Goal: Task Accomplishment & Management: Manage account settings

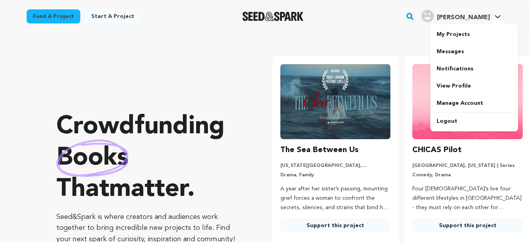
scroll to position [0, 139]
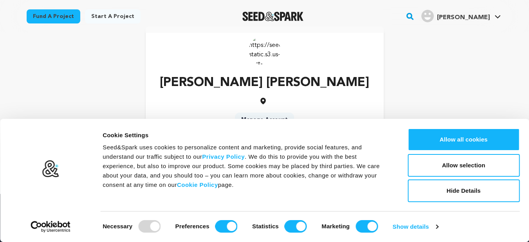
scroll to position [18, 0]
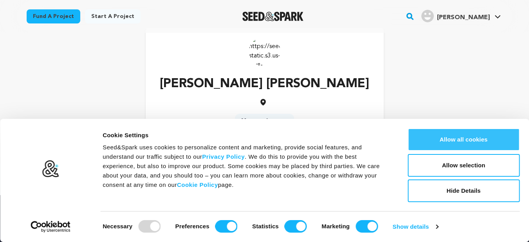
click at [485, 134] on button "Allow all cookies" at bounding box center [464, 139] width 112 height 23
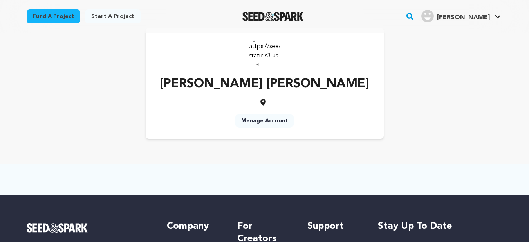
click at [270, 120] on link "Manage Account" at bounding box center [264, 121] width 59 height 14
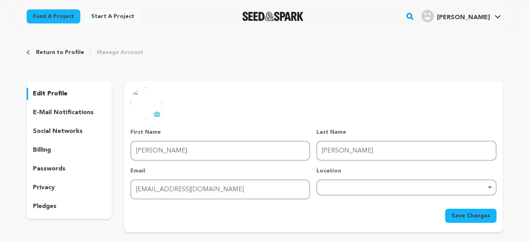
click at [60, 94] on p "edit profile" at bounding box center [50, 93] width 34 height 9
drag, startPoint x: 64, startPoint y: 91, endPoint x: 158, endPoint y: 117, distance: 97.5
click at [158, 117] on div "edit profile e-mail notifications social networks billing passwords privacy ple…" at bounding box center [265, 156] width 476 height 151
click at [158, 116] on icon at bounding box center [157, 114] width 5 height 4
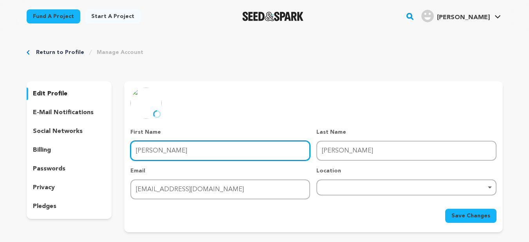
click at [181, 150] on input "Shahbaz khan" at bounding box center [220, 151] width 180 height 20
drag, startPoint x: 181, startPoint y: 150, endPoint x: 128, endPoint y: 150, distance: 52.9
drag, startPoint x: 128, startPoint y: 150, endPoint x: 190, endPoint y: 150, distance: 62.3
click at [190, 150] on input "[PERSON_NAME]" at bounding box center [220, 151] width 180 height 20
drag, startPoint x: 190, startPoint y: 150, endPoint x: 130, endPoint y: 152, distance: 60.7
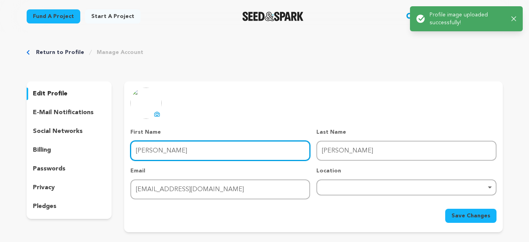
drag, startPoint x: 130, startPoint y: 152, endPoint x: 186, endPoint y: 158, distance: 56.7
click at [186, 158] on input "Shahbaz khan" at bounding box center [220, 151] width 180 height 20
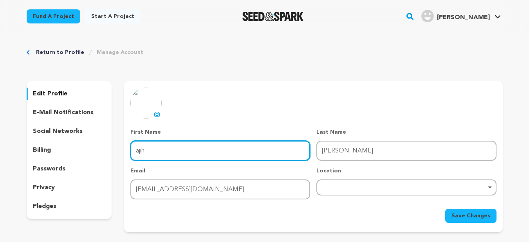
type input "bajih"
drag, startPoint x: 178, startPoint y: 151, endPoint x: 185, endPoint y: 176, distance: 26.1
click at [185, 176] on div "First Name First Name H Last Name Last Name Hijab Shahabaz Email Email hijabsha…" at bounding box center [313, 163] width 366 height 71
type input "H"
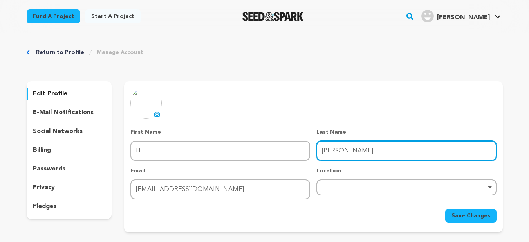
click at [365, 154] on input "Hijab Shahabaz" at bounding box center [406, 151] width 180 height 20
drag, startPoint x: 365, startPoint y: 154, endPoint x: 314, endPoint y: 151, distance: 51.0
click at [314, 151] on div "First Name First Name H Last Name Last Name Hijab Shahabaz Email Email hijabsha…" at bounding box center [313, 163] width 366 height 71
type input "Shahbaz khan"
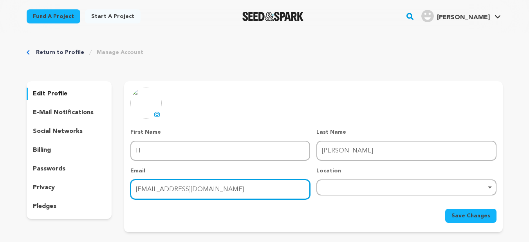
click at [236, 194] on input "hijabshahabazs@gmail.com" at bounding box center [220, 190] width 180 height 20
drag, startPoint x: 228, startPoint y: 192, endPoint x: 124, endPoint y: 197, distance: 103.9
click at [126, 196] on div "uploading spinner upload profile image First Name First Name H Last Name Last N…" at bounding box center [313, 155] width 378 height 135
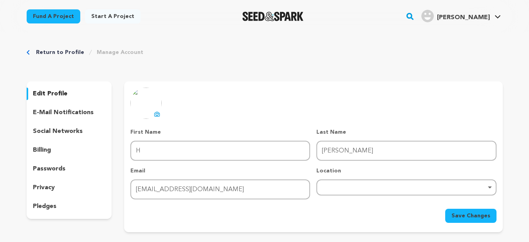
click at [144, 218] on div "Save Changes" at bounding box center [313, 216] width 366 height 14
click at [341, 184] on div "Remove item" at bounding box center [406, 188] width 180 height 16
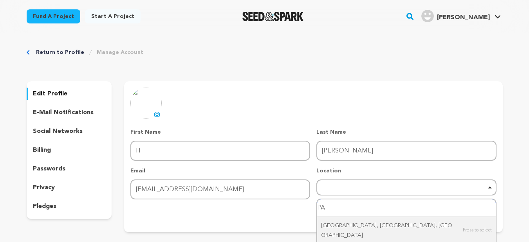
click at [341, 184] on div "Remove item" at bounding box center [406, 188] width 180 height 16
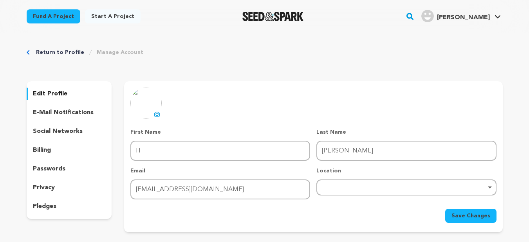
click at [492, 188] on div "Remove item" at bounding box center [406, 187] width 172 height 3
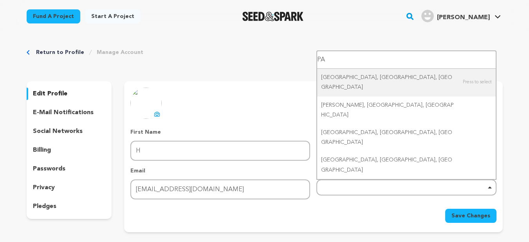
click at [489, 188] on div "Remove item" at bounding box center [406, 187] width 172 height 3
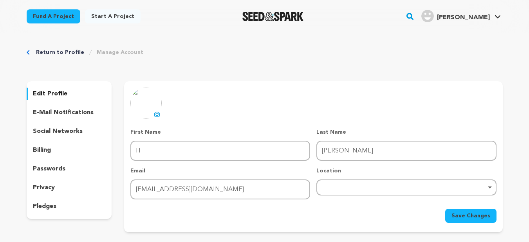
click at [489, 188] on div "Remove item" at bounding box center [406, 187] width 172 height 3
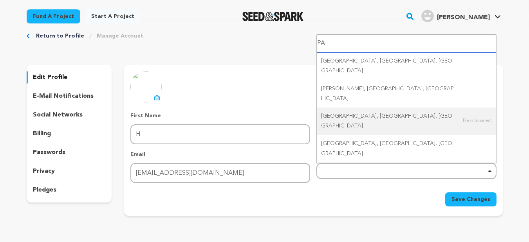
scroll to position [17, 0]
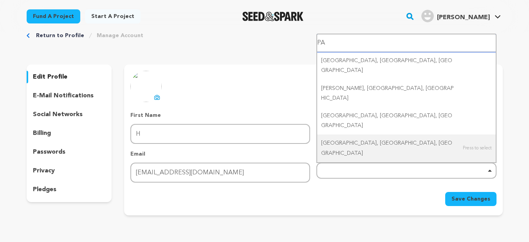
click at [361, 167] on div "Remove item" at bounding box center [406, 171] width 180 height 16
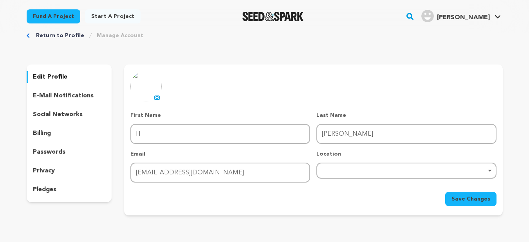
click at [352, 171] on div "Remove item" at bounding box center [406, 170] width 172 height 3
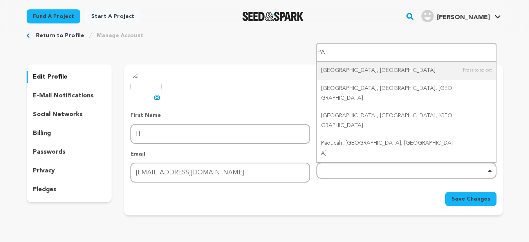
type input "P"
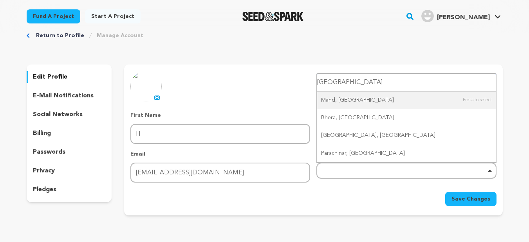
click at [352, 171] on div "Remove item" at bounding box center [406, 170] width 172 height 3
type input "Pakistan"
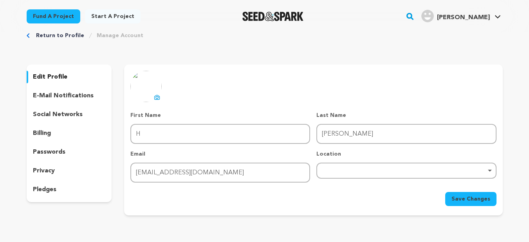
click at [352, 171] on div "Remove item" at bounding box center [406, 170] width 172 height 3
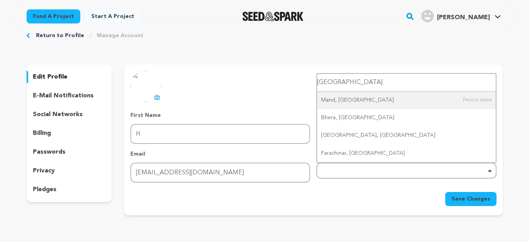
click at [344, 82] on input "Pakistan" at bounding box center [406, 83] width 178 height 18
drag, startPoint x: 344, startPoint y: 82, endPoint x: 312, endPoint y: 80, distance: 32.2
click at [312, 80] on div "uploading spinner upload profile image First Name First Name H Last Name Last N…" at bounding box center [313, 138] width 366 height 135
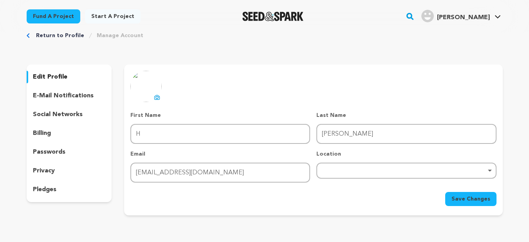
drag, startPoint x: 329, startPoint y: 175, endPoint x: 330, endPoint y: 167, distance: 7.5
click at [330, 167] on div "Remove item" at bounding box center [406, 171] width 180 height 16
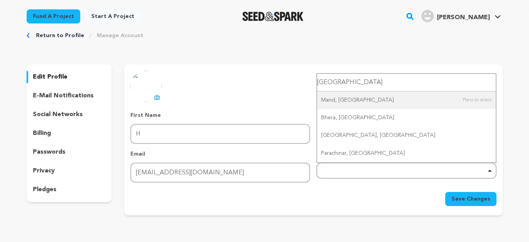
click at [330, 167] on div "Remove item" at bounding box center [406, 171] width 180 height 16
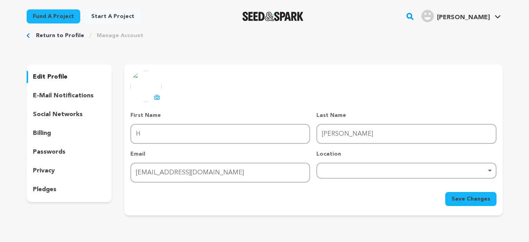
click at [330, 167] on div "Remove item" at bounding box center [406, 171] width 180 height 16
click at [356, 182] on div "Location Remove item Pakistan Mand, Pakistan Bhera, Pakistan Chaman, Pakistan P…" at bounding box center [406, 166] width 180 height 33
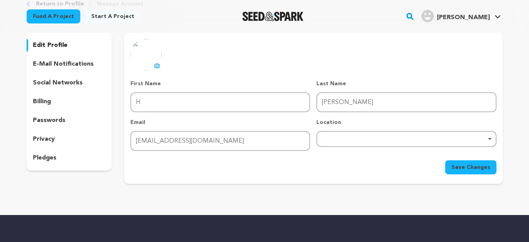
scroll to position [47, 0]
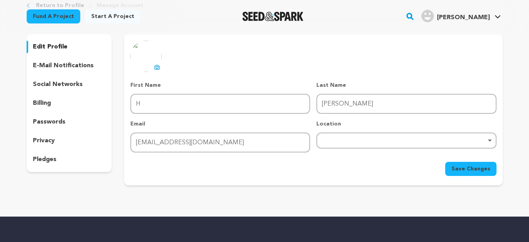
click at [482, 169] on span "Save Changes" at bounding box center [471, 169] width 39 height 8
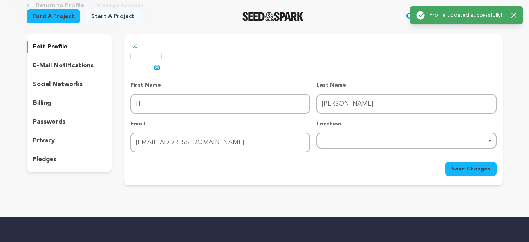
click at [293, 49] on div "uploading spinner upload profile image First Name First Name H Last Name Last N…" at bounding box center [313, 108] width 366 height 135
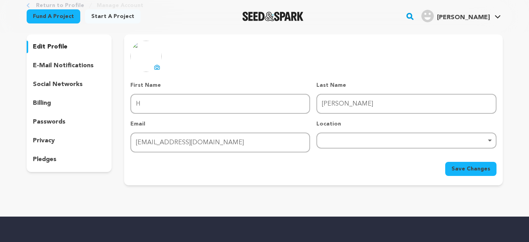
click at [127, 193] on div "Return to Profile Manage Account edit profile e-mail notifications social netwo…" at bounding box center [264, 95] width 501 height 219
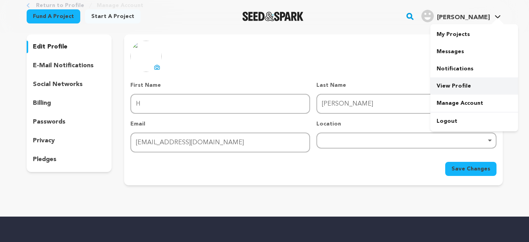
click at [461, 84] on link "View Profile" at bounding box center [474, 86] width 88 height 17
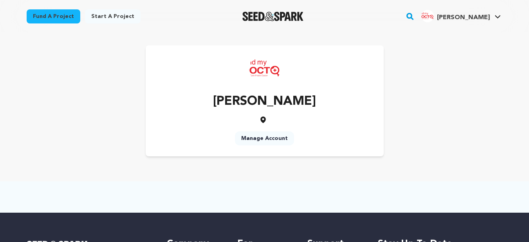
click at [142, 154] on div "[PERSON_NAME] Manage Account" at bounding box center [265, 100] width 476 height 111
click at [466, 88] on link "View Profile" at bounding box center [474, 86] width 88 height 17
click at [454, 87] on link "View Profile" at bounding box center [474, 86] width 88 height 17
click at [498, 18] on div at bounding box center [498, 22] width 16 height 8
click at [454, 33] on link "My Projects" at bounding box center [474, 34] width 88 height 17
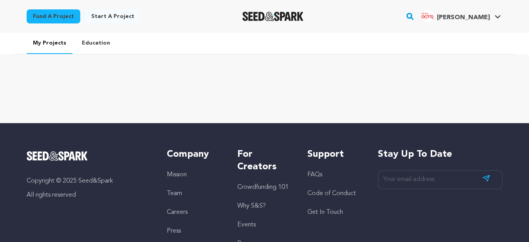
click at [499, 17] on icon at bounding box center [497, 16] width 5 height 3
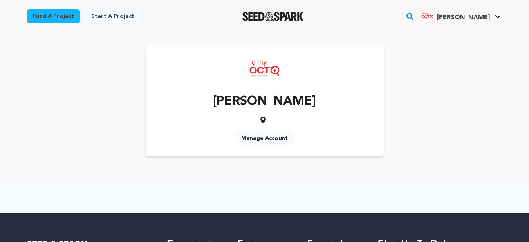
click at [277, 141] on link "Manage Account" at bounding box center [264, 139] width 59 height 14
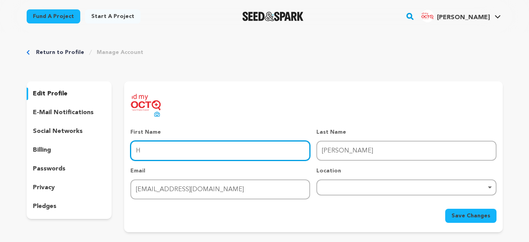
click at [144, 155] on input "H" at bounding box center [220, 151] width 180 height 20
type input "Hijab Shahabaz"
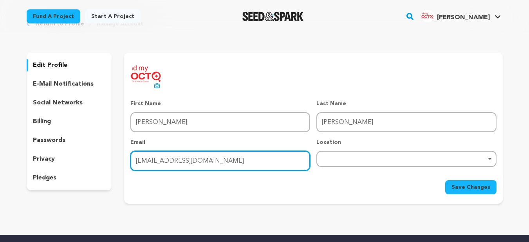
click at [215, 163] on input "hijabshahabazs@gmail.com" at bounding box center [220, 161] width 180 height 20
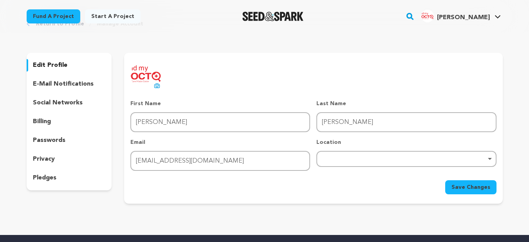
drag, startPoint x: 260, startPoint y: 193, endPoint x: 350, endPoint y: 162, distance: 95.2
click at [350, 162] on form "First Name First Name Hijab Shahabaz Last Name Last Name Shahbaz khan Email Ema…" at bounding box center [313, 147] width 366 height 95
click at [350, 162] on div "Remove item" at bounding box center [406, 159] width 180 height 16
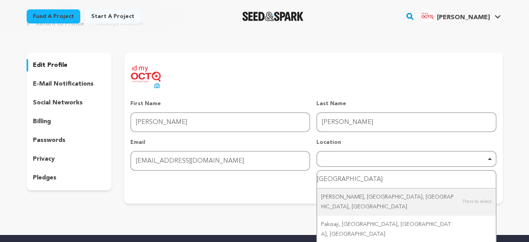
click at [355, 179] on input "pakistan" at bounding box center [406, 180] width 178 height 18
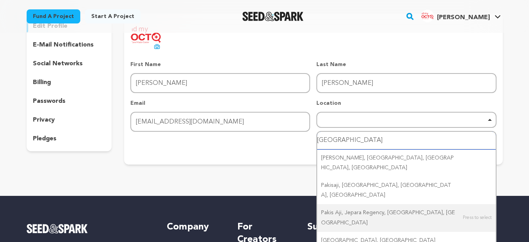
scroll to position [68, 0]
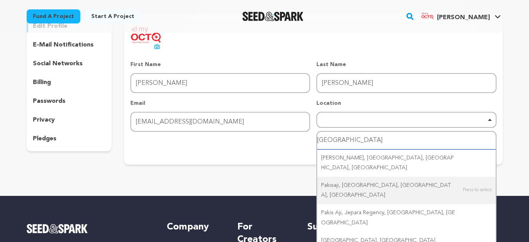
type input "pakistan"
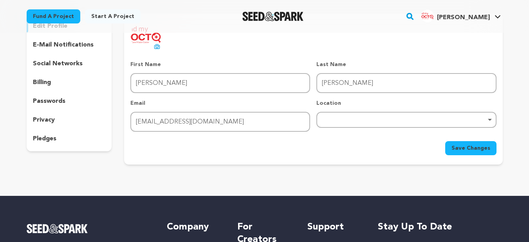
click at [295, 177] on div "Return to Profile Manage Account edit profile e-mail notifications social netwo…" at bounding box center [264, 74] width 501 height 219
click at [475, 152] on span "Save Changes" at bounding box center [471, 149] width 39 height 8
click at [86, 173] on div "Return to Profile Manage Account edit profile e-mail notifications social netwo…" at bounding box center [264, 74] width 501 height 219
click at [167, 3] on div "Fund a project Start a project Search" at bounding box center [264, 16] width 501 height 33
